Goal: Navigation & Orientation: Find specific page/section

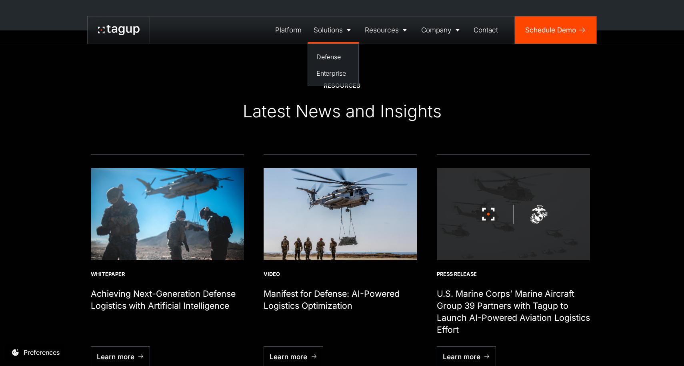
scroll to position [2735, 0]
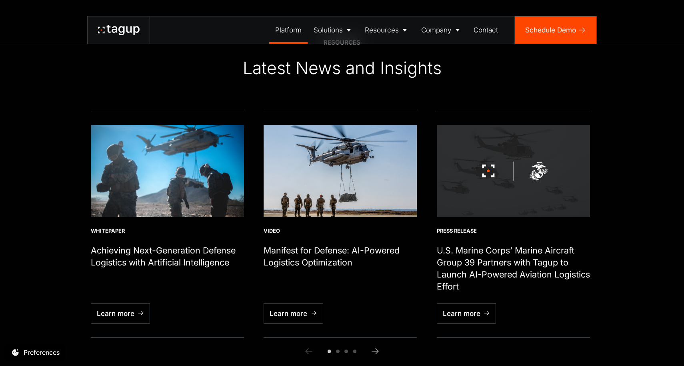
click at [282, 29] on div "Platform" at bounding box center [288, 30] width 26 height 10
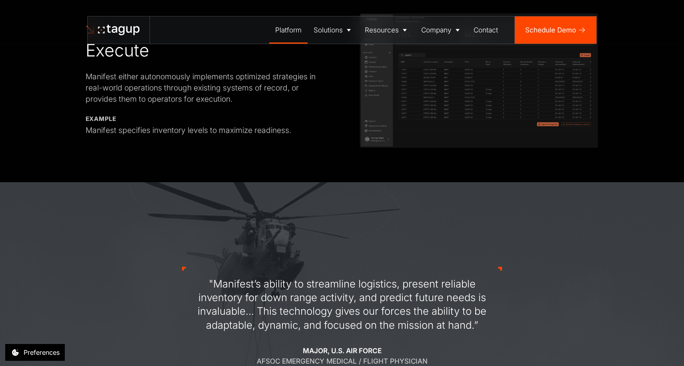
scroll to position [838, 0]
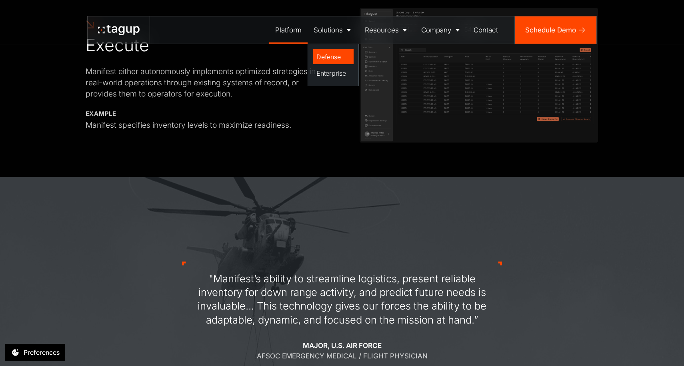
click at [327, 56] on div "Defense" at bounding box center [333, 57] width 34 height 10
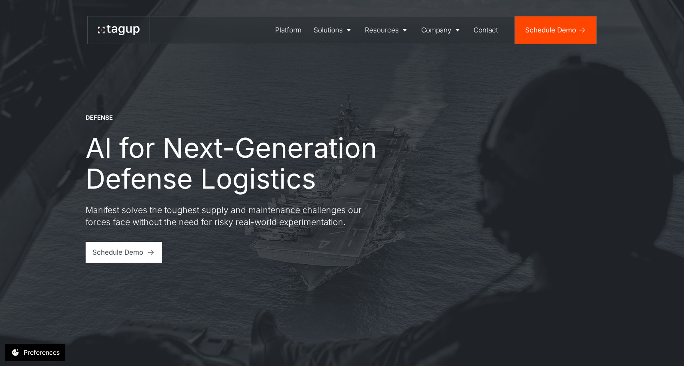
click at [116, 25] on icon at bounding box center [119, 30] width 42 height 10
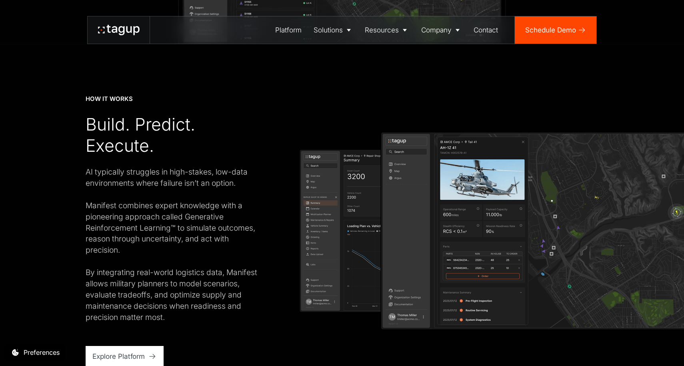
scroll to position [1407, 0]
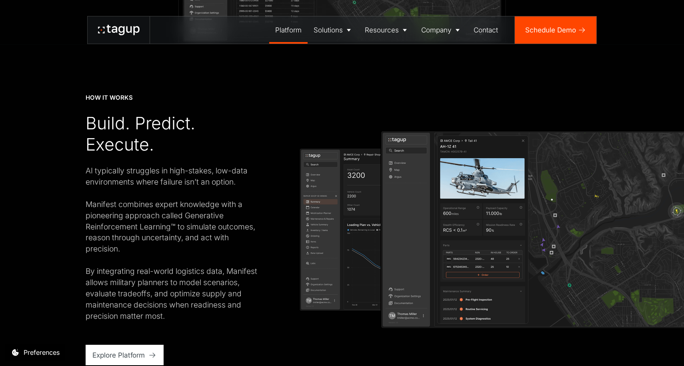
click at [283, 31] on div "Platform" at bounding box center [288, 30] width 26 height 10
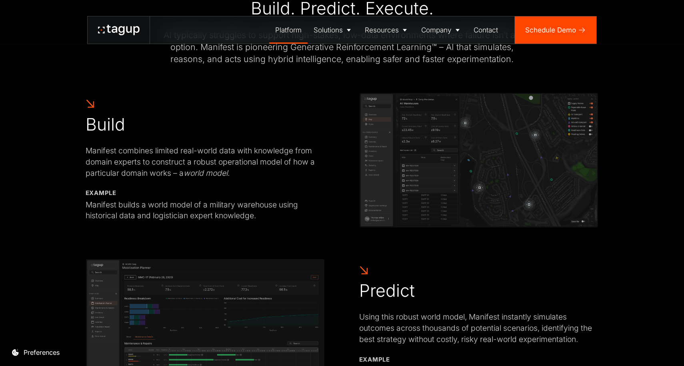
scroll to position [423, 0]
